Goal: Information Seeking & Learning: Learn about a topic

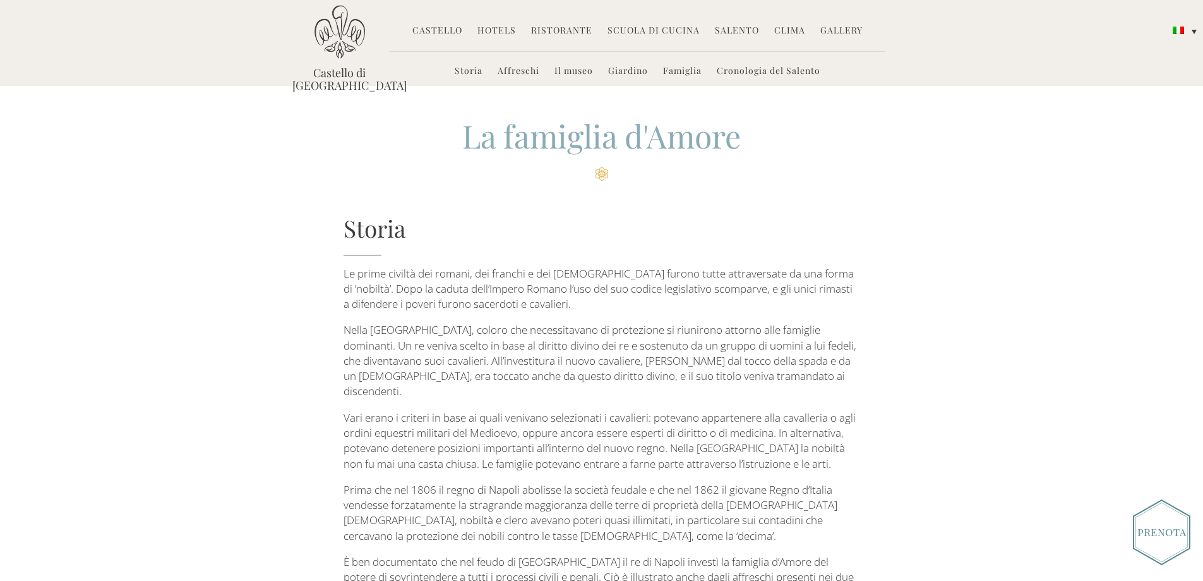
click at [474, 70] on link "Storia" at bounding box center [469, 71] width 28 height 15
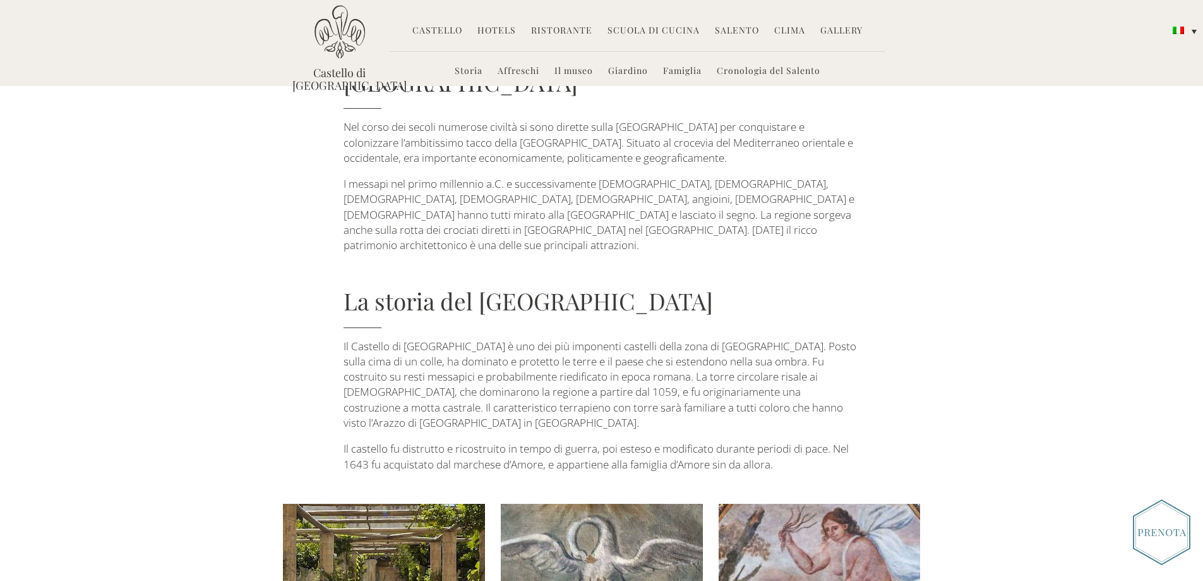
scroll to position [126, 0]
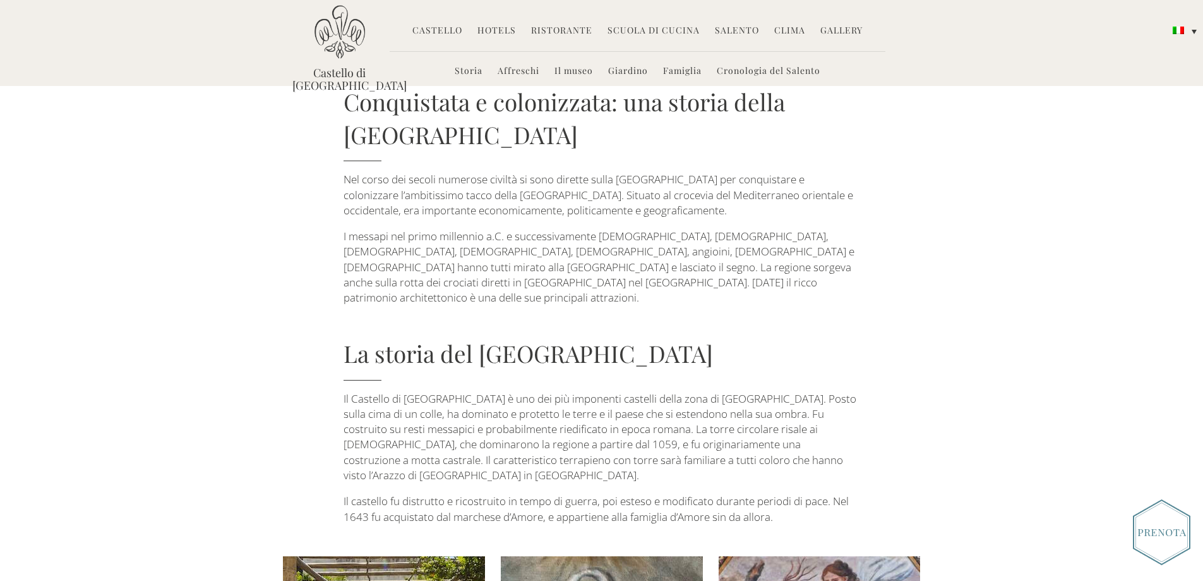
click at [443, 27] on link "Castello" at bounding box center [438, 31] width 50 height 15
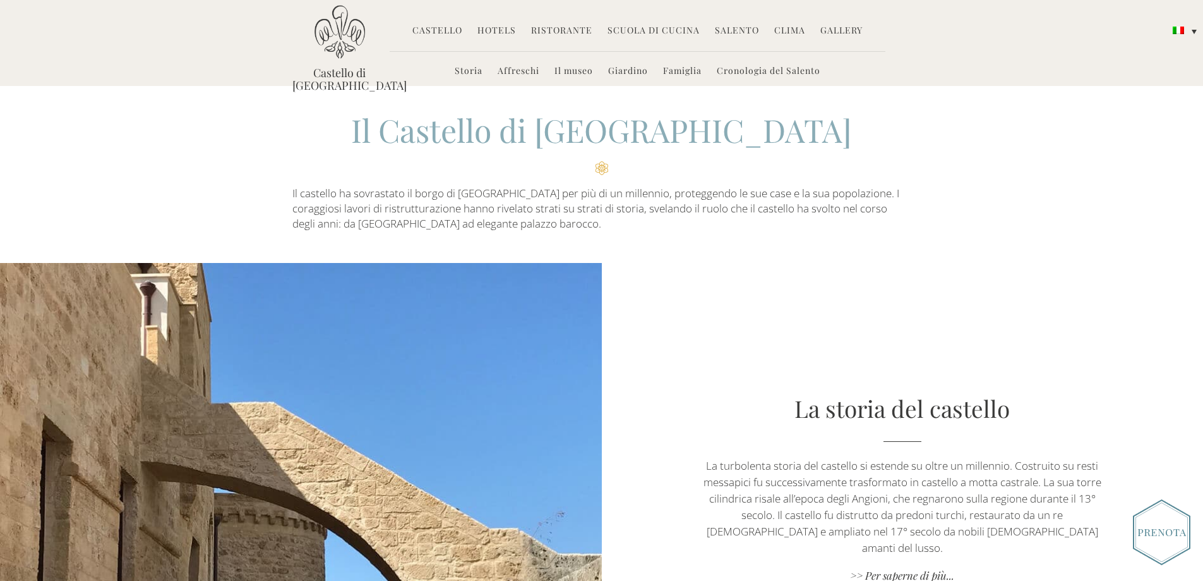
scroll to position [190, 0]
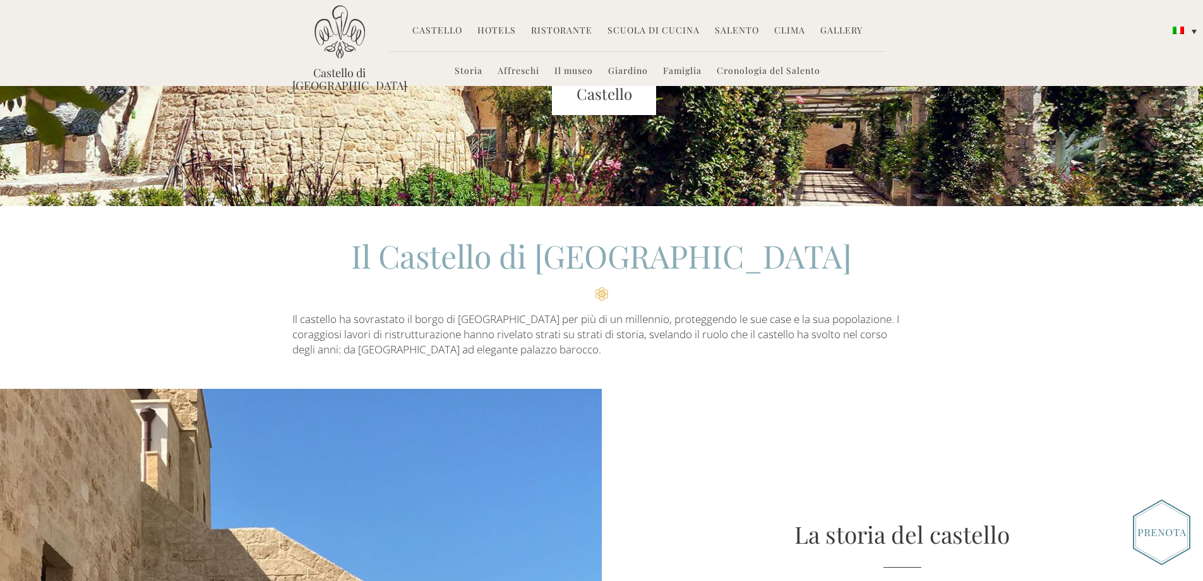
click at [493, 27] on link "Hotels" at bounding box center [497, 31] width 39 height 15
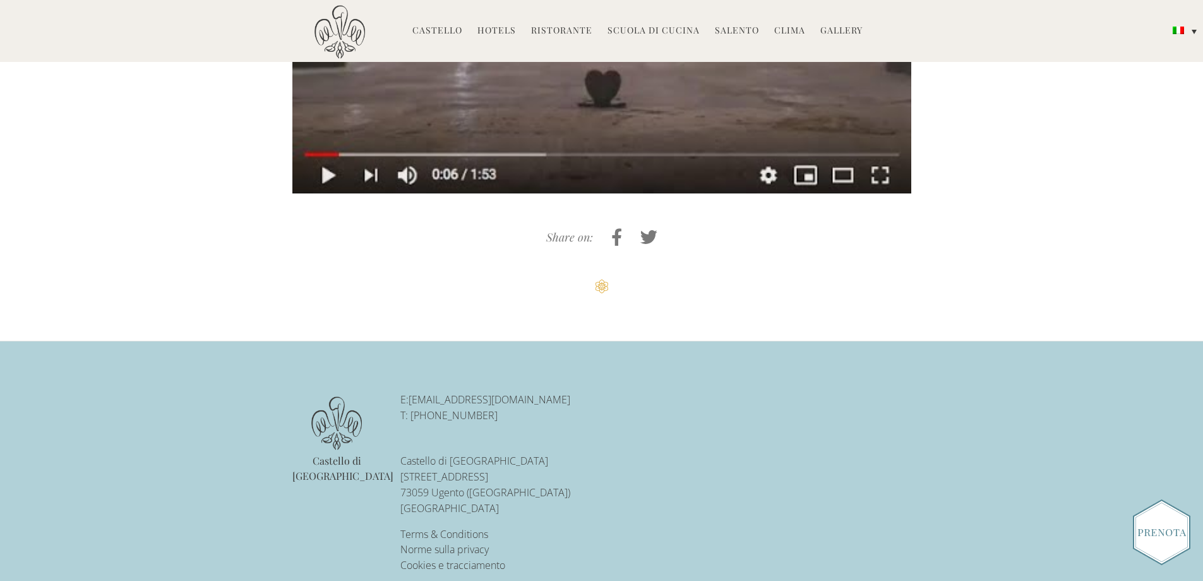
scroll to position [3126, 0]
